Goal: Task Accomplishment & Management: Use online tool/utility

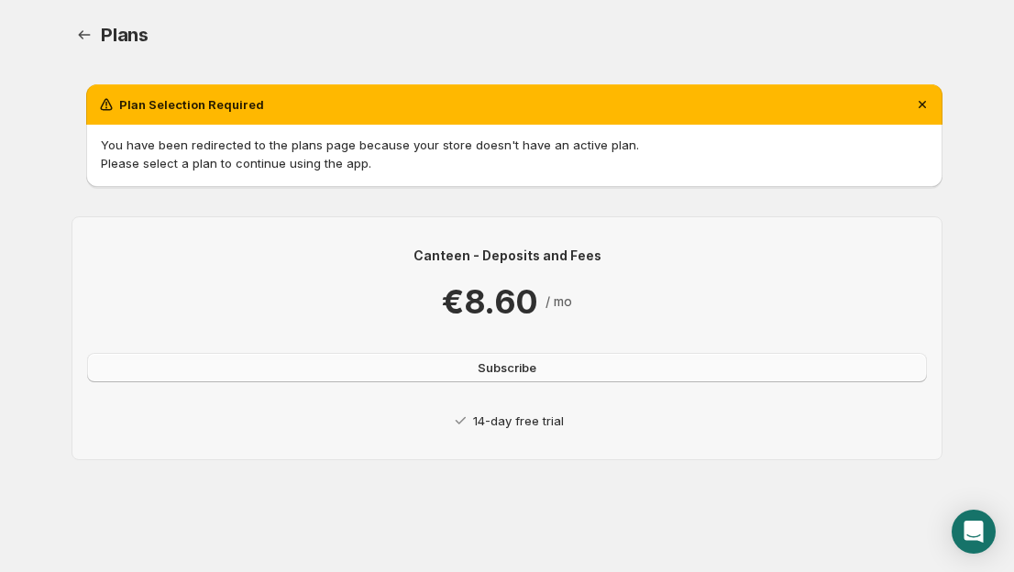
click at [579, 370] on button "Subscribe" at bounding box center [507, 367] width 840 height 29
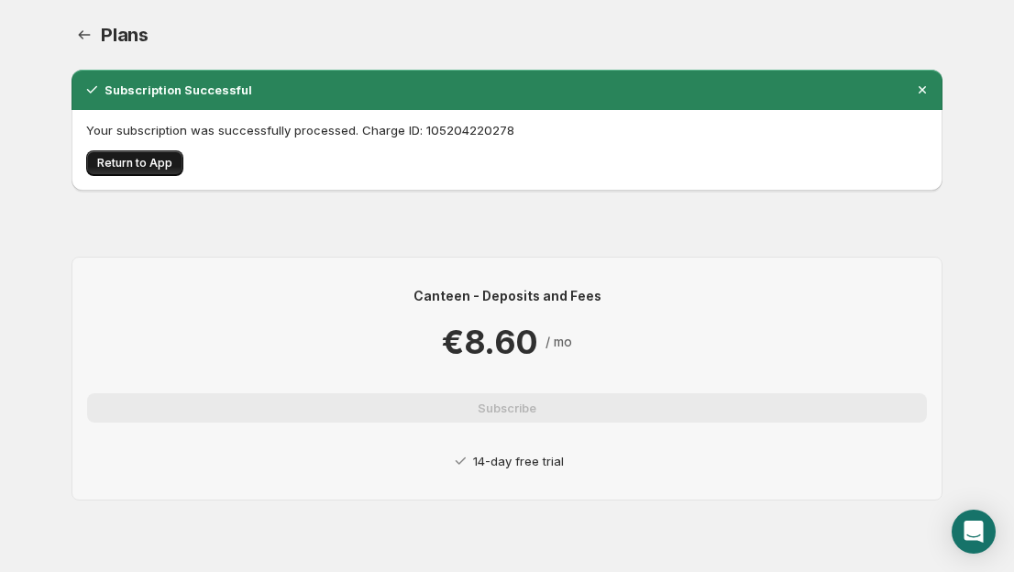
click at [146, 160] on span "Return to App" at bounding box center [134, 163] width 75 height 15
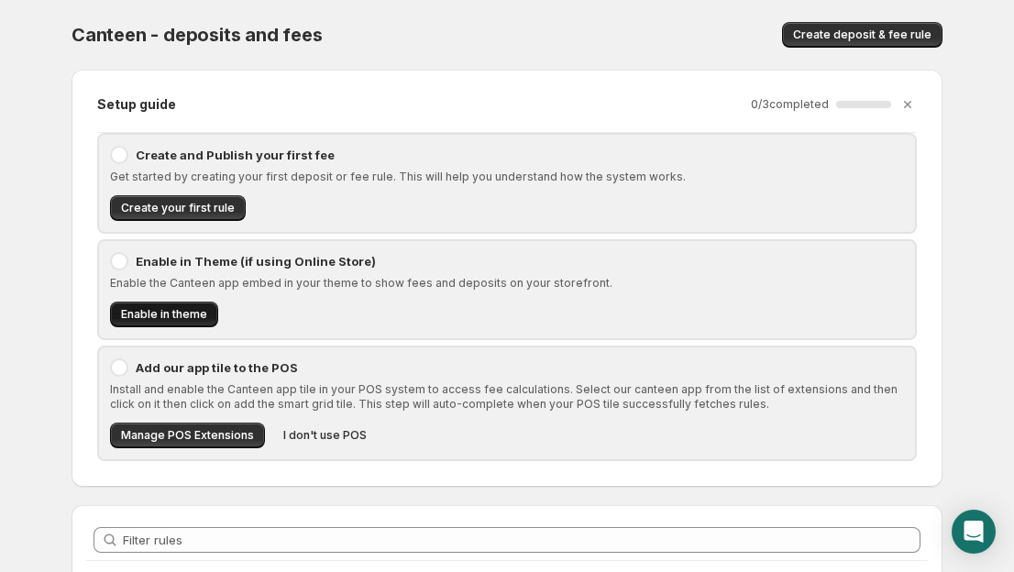
click at [186, 315] on span "Enable in theme" at bounding box center [164, 314] width 86 height 15
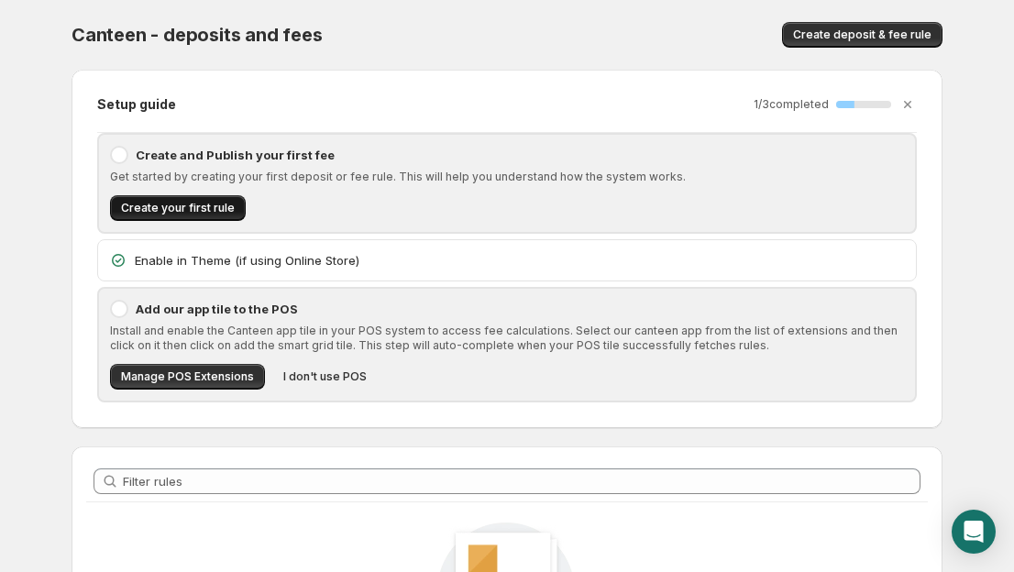
click at [223, 204] on span "Create your first rule" at bounding box center [178, 208] width 114 height 15
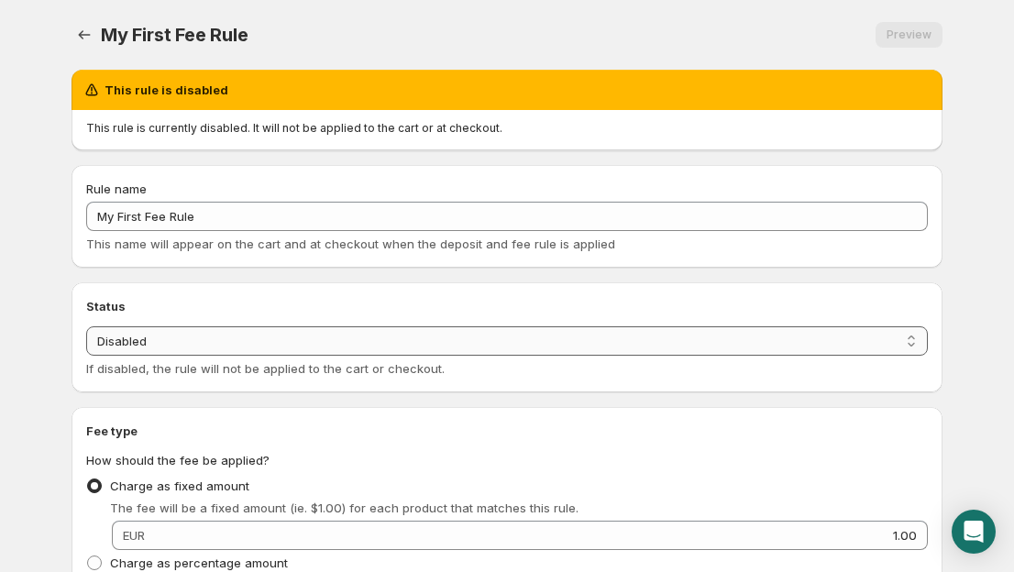
select select "active"
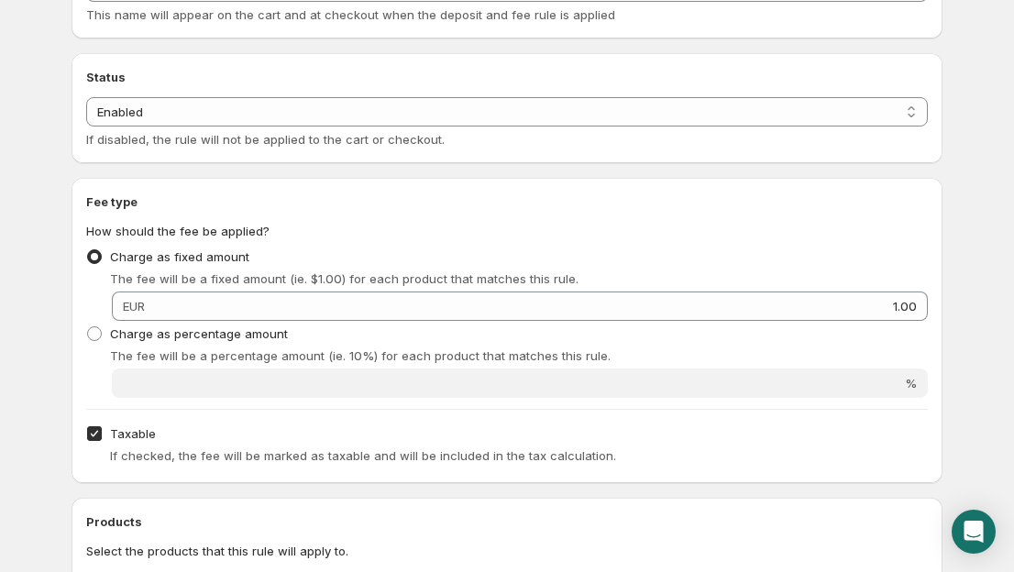
scroll to position [137, 0]
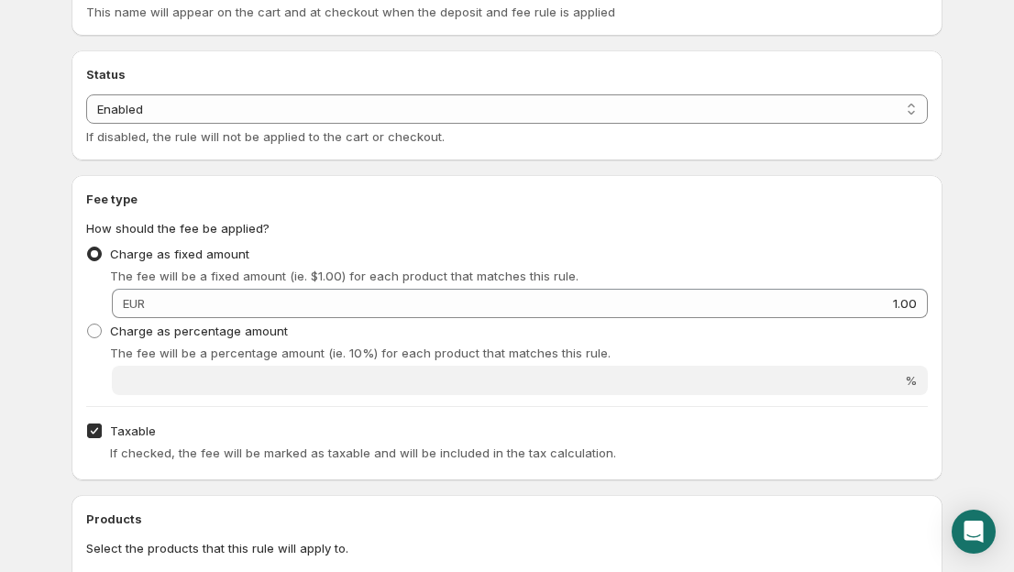
click at [145, 306] on span "EUR" at bounding box center [134, 303] width 22 height 15
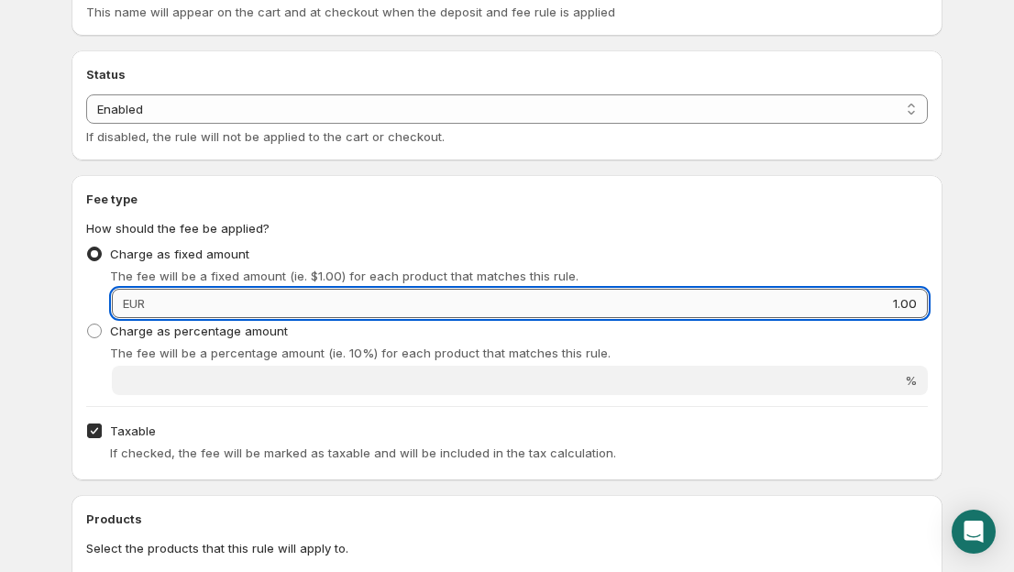
click at [276, 307] on input "1.00" at bounding box center [538, 303] width 777 height 29
type input "2.90"
click at [348, 421] on div "Taxable If checked, the fee will be marked as taxable and will be included in t…" at bounding box center [507, 442] width 842 height 48
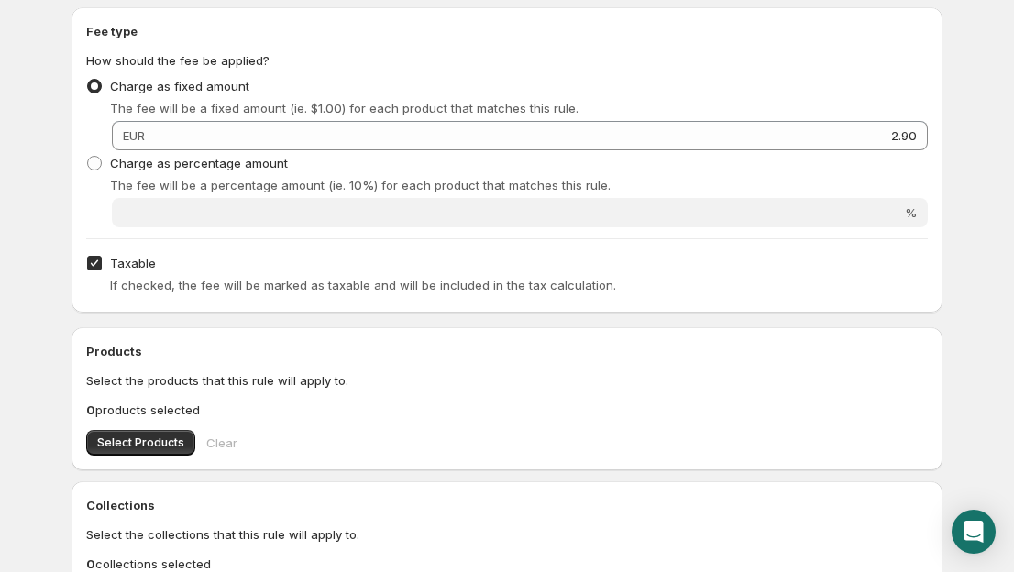
scroll to position [308, 0]
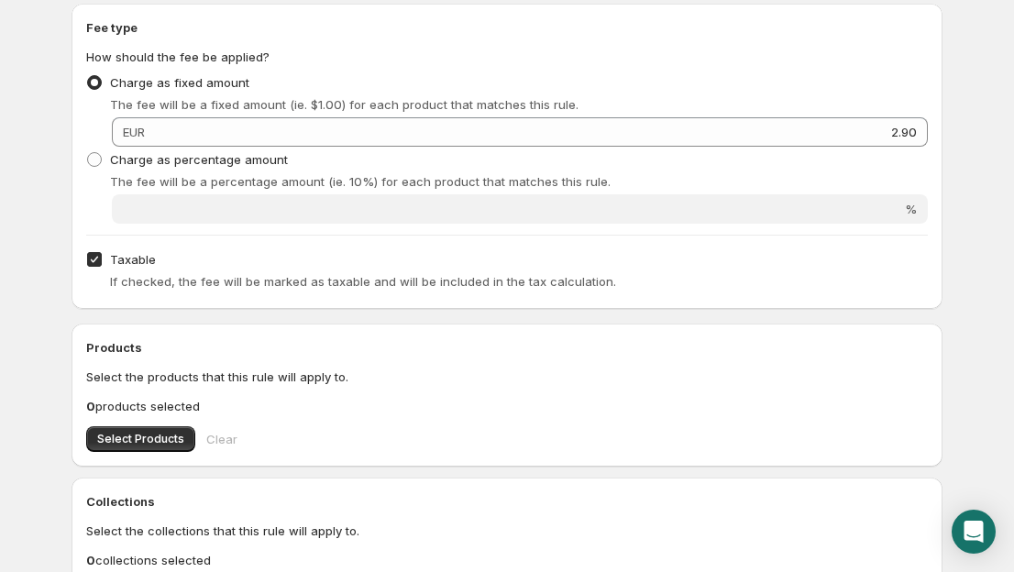
click at [96, 265] on input "Taxable" at bounding box center [94, 259] width 15 height 15
checkbox input "false"
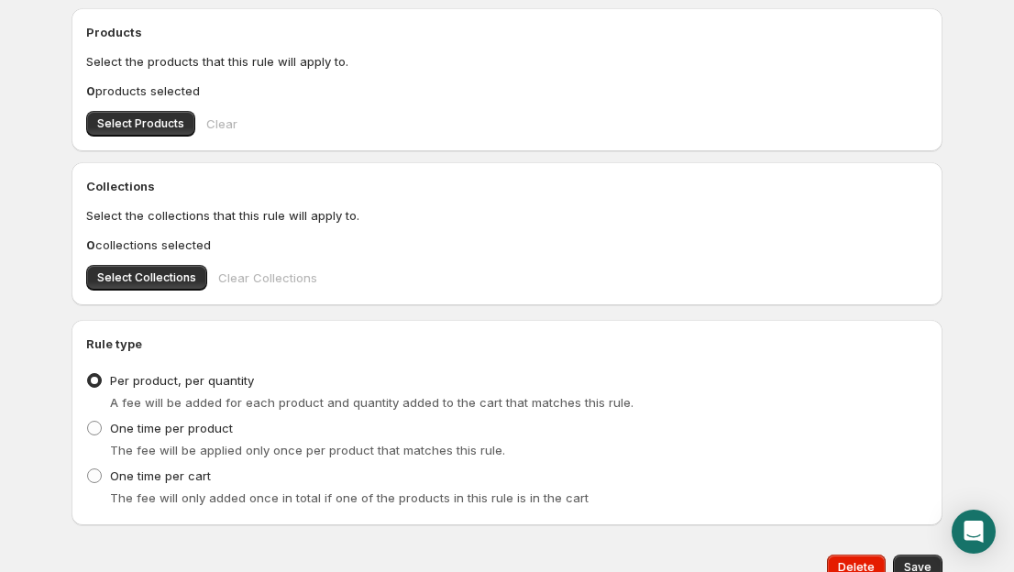
scroll to position [627, 0]
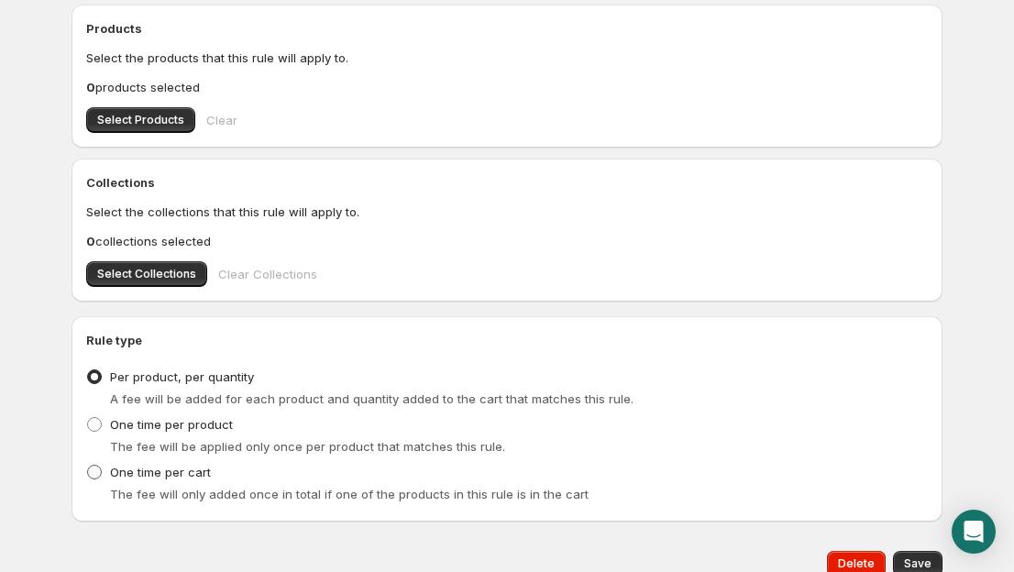
click at [190, 480] on span "One time per cart" at bounding box center [160, 472] width 101 height 18
click at [88, 466] on input "One time per cart" at bounding box center [87, 465] width 1 height 1
radio input "true"
click at [181, 280] on span "Select Collections" at bounding box center [146, 274] width 99 height 15
click at [193, 284] on button "Select Collections" at bounding box center [146, 274] width 121 height 26
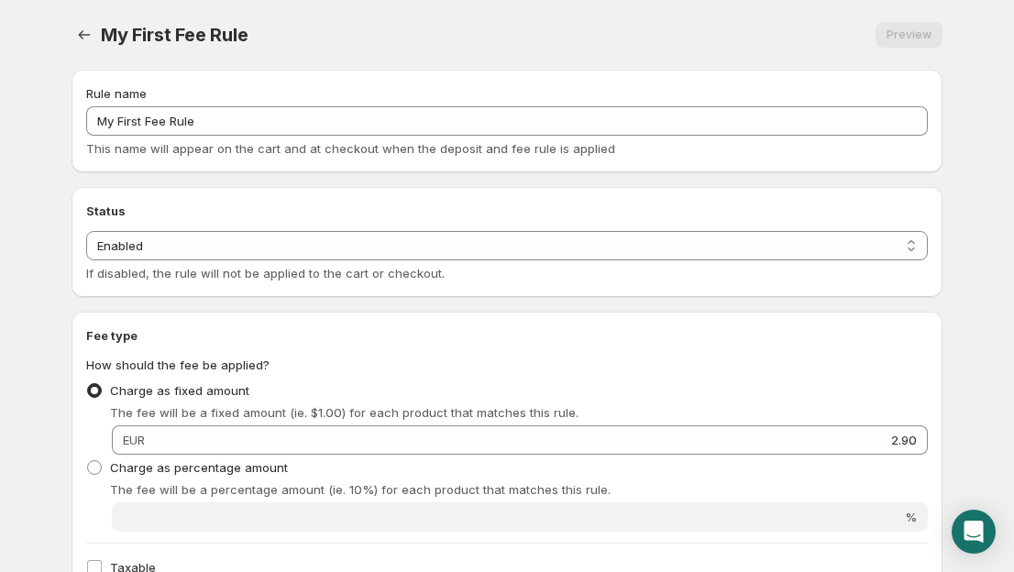
scroll to position [0, 0]
type input "2.9"
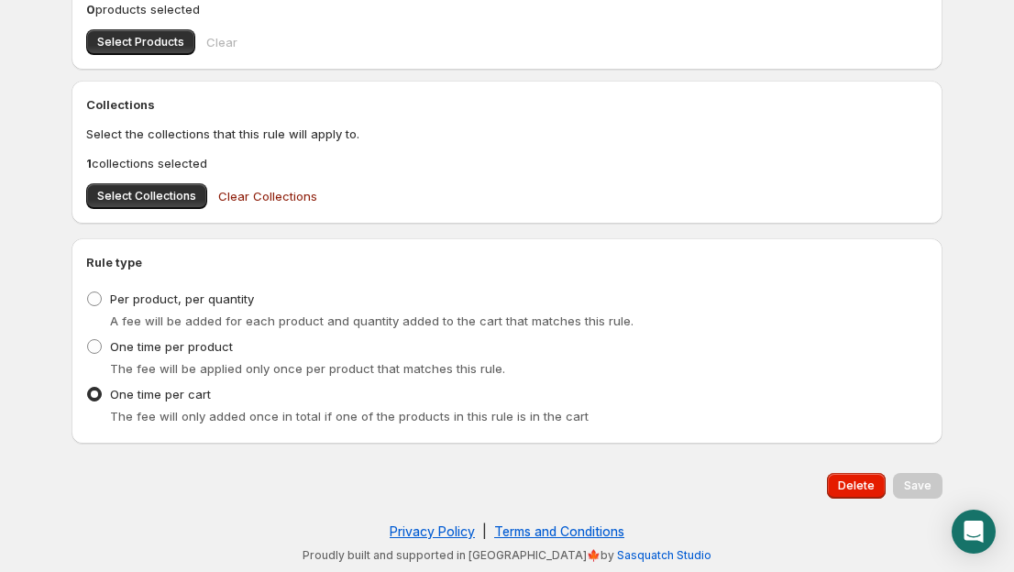
scroll to position [731, 0]
